Goal: Task Accomplishment & Management: Use online tool/utility

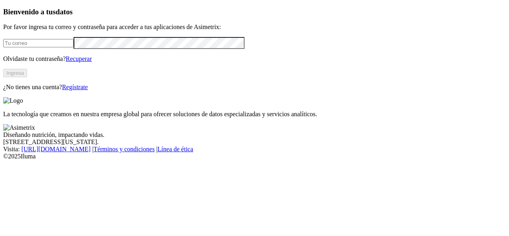
click at [74, 47] on input "email" at bounding box center [38, 43] width 70 height 8
type input "[EMAIL_ADDRESS][DOMAIN_NAME]"
click at [92, 62] on link "Recuperar" at bounding box center [79, 58] width 26 height 7
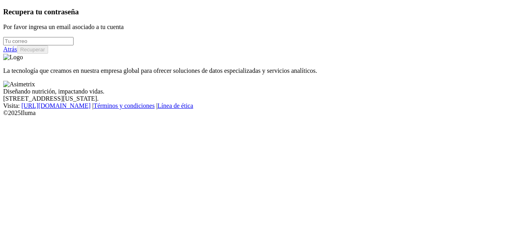
click at [74, 45] on input "email" at bounding box center [38, 41] width 70 height 8
type input "[EMAIL_ADDRESS][DOMAIN_NAME]"
click at [48, 54] on button "Recuperar" at bounding box center [32, 49] width 31 height 8
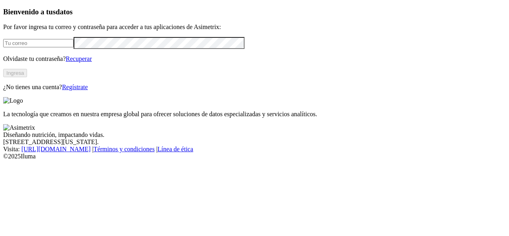
click at [74, 47] on input "email" at bounding box center [38, 43] width 70 height 8
type input "[EMAIL_ADDRESS][DOMAIN_NAME]"
click at [27, 77] on button "Ingresa" at bounding box center [15, 73] width 24 height 8
